Goal: Find specific page/section: Find specific page/section

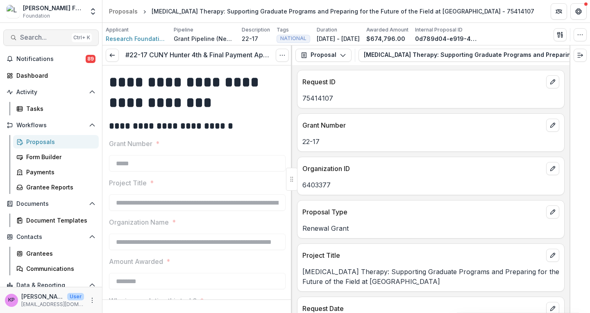
click at [31, 35] on span "Search..." at bounding box center [44, 38] width 48 height 8
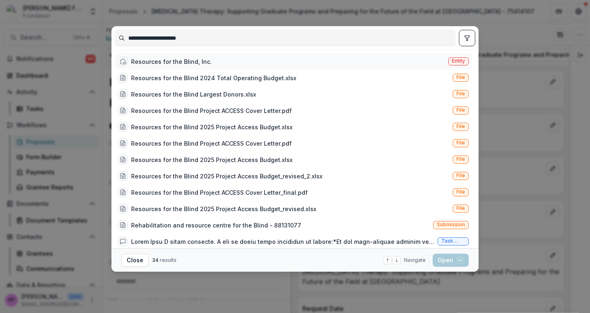
type input "**********"
click at [159, 60] on div "Resources for the Blind, Inc." at bounding box center [171, 61] width 81 height 9
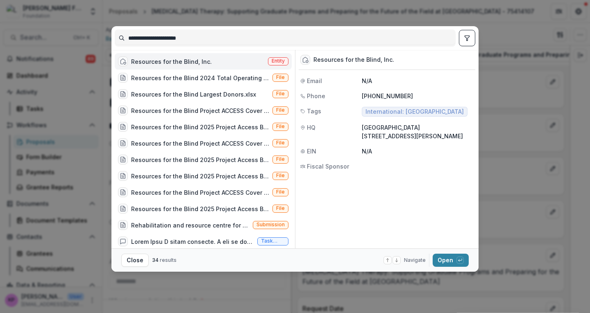
click at [194, 63] on div "Resources for the Blind, Inc." at bounding box center [171, 61] width 81 height 9
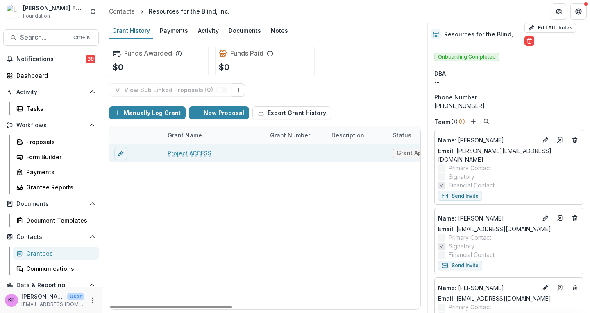
click at [203, 149] on link "Project ACCESS" at bounding box center [189, 153] width 44 height 9
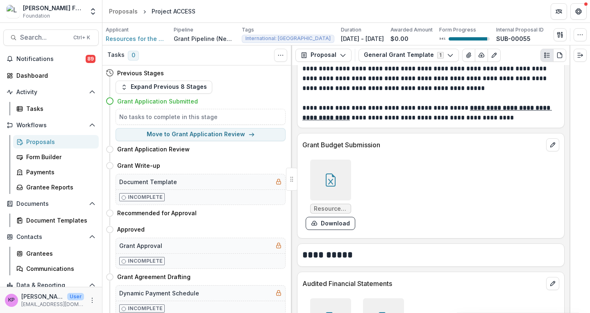
scroll to position [7804, 0]
click at [339, 159] on div at bounding box center [330, 179] width 41 height 41
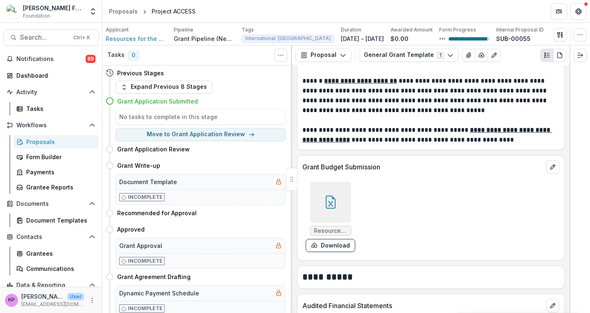
scroll to position [7774, 0]
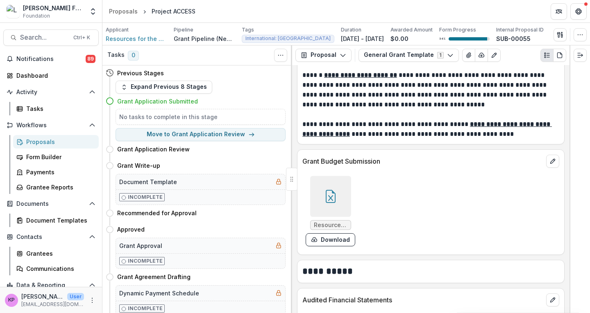
click at [334, 190] on icon at bounding box center [330, 196] width 13 height 13
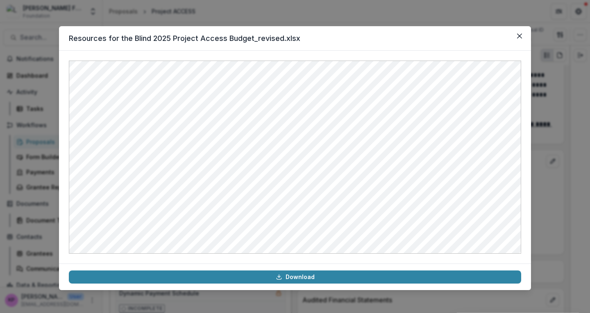
click at [418, 43] on header "Resources for the Blind 2025 Project Access Budget_revised.xlsx" at bounding box center [295, 38] width 472 height 25
